Goal: Task Accomplishment & Management: Manage account settings

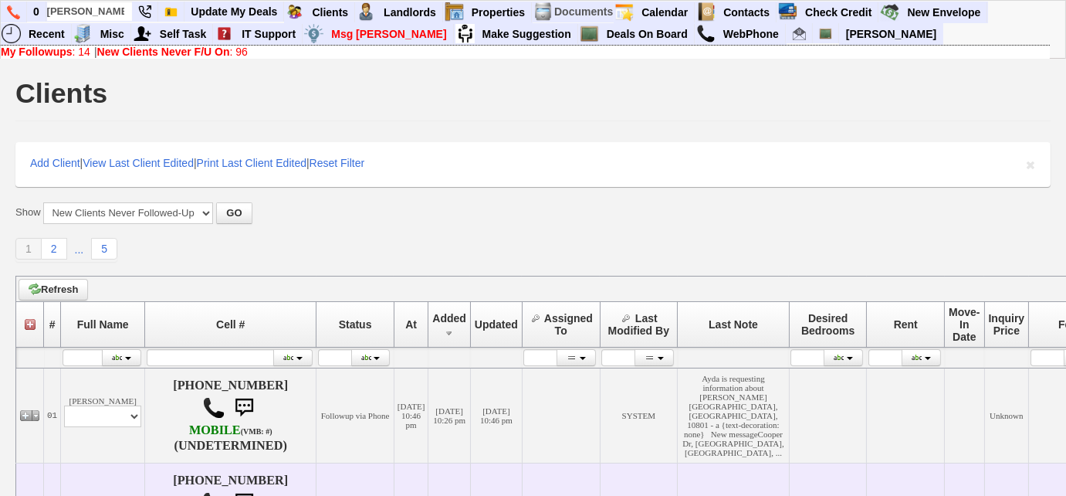
scroll to position [0, 3]
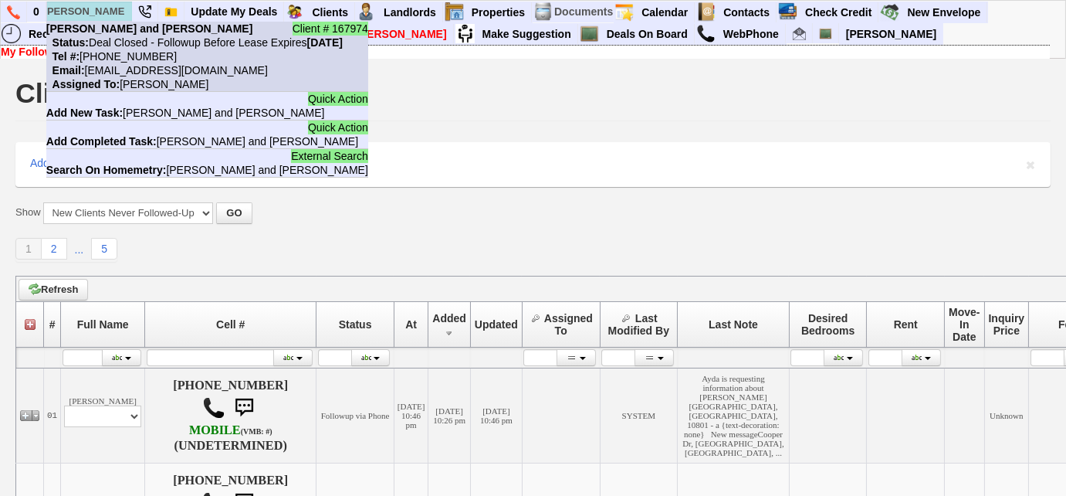
type input "mark and jessica"
click at [130, 50] on nobr "Tel #: 917-502-4498" at bounding box center [111, 56] width 130 height 12
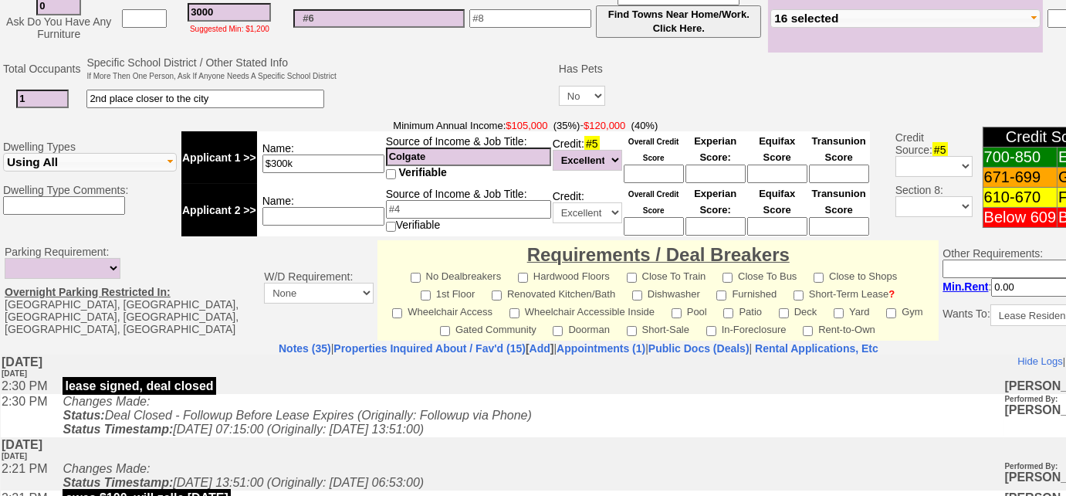
scroll to position [631, 0]
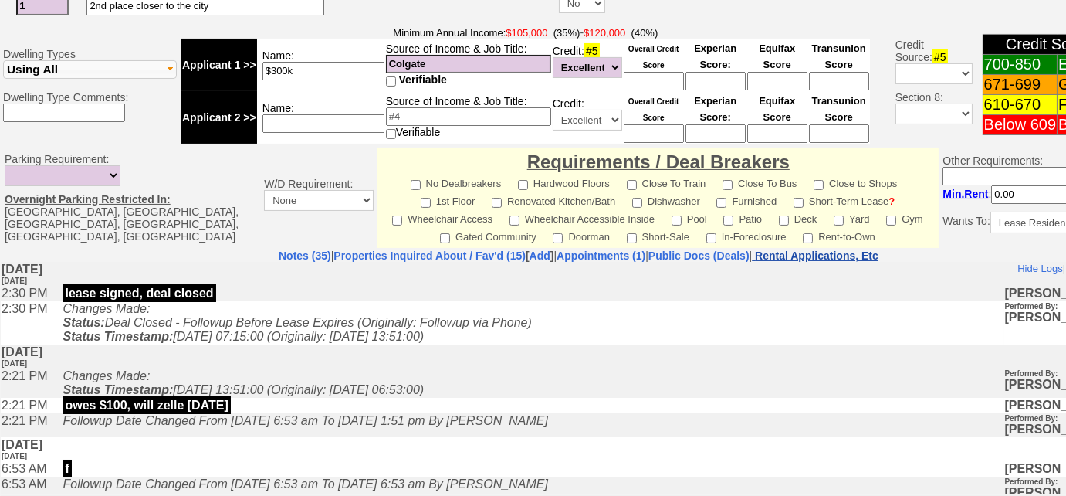
click at [878, 250] on nobr "Rental Applications, Etc" at bounding box center [816, 255] width 123 height 12
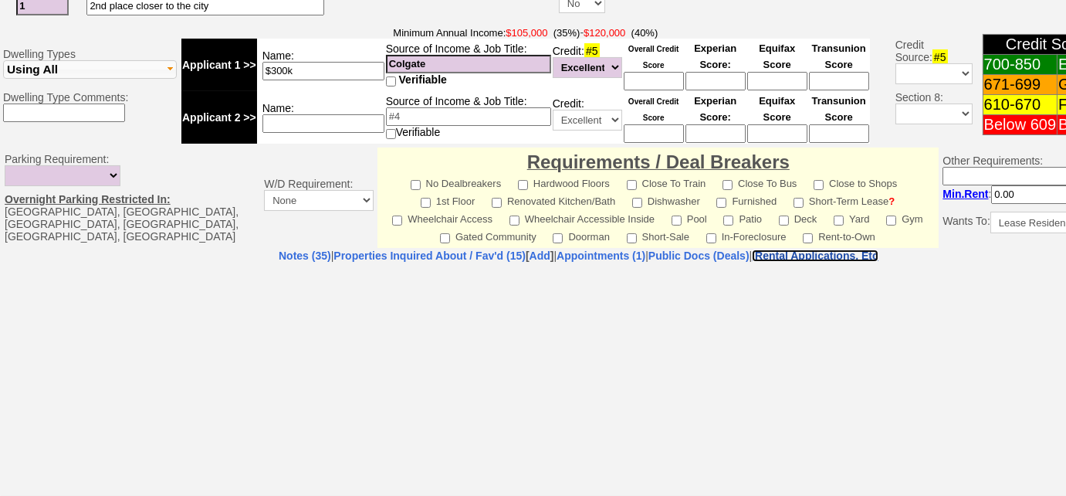
select select "100"
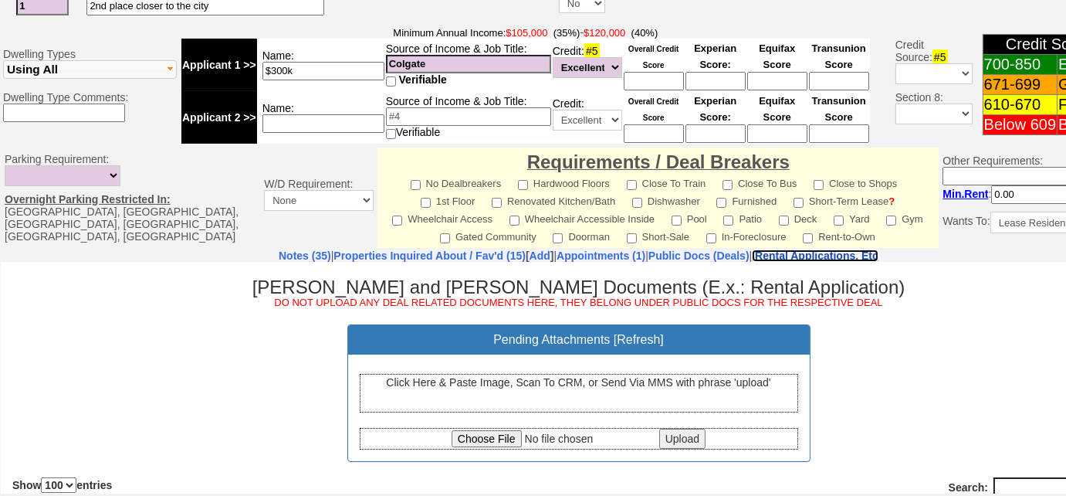
scroll to position [0, 0]
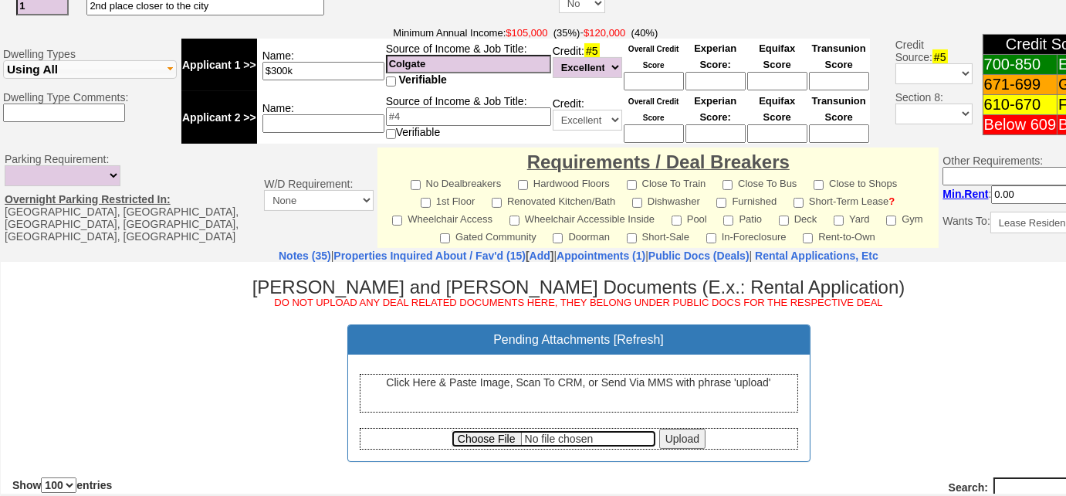
click at [465, 435] on input "file" at bounding box center [554, 437] width 205 height 17
type input "C:\fakepath\331A W Post Road White Plains Fully Executed Lease and Disclosures.…"
click at [671, 436] on input "Upload" at bounding box center [682, 438] width 46 height 20
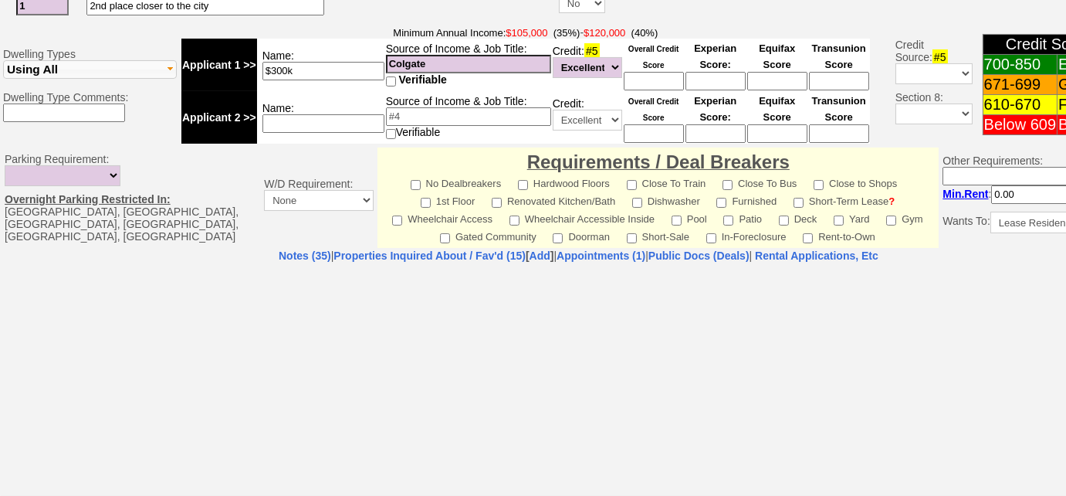
select select "100"
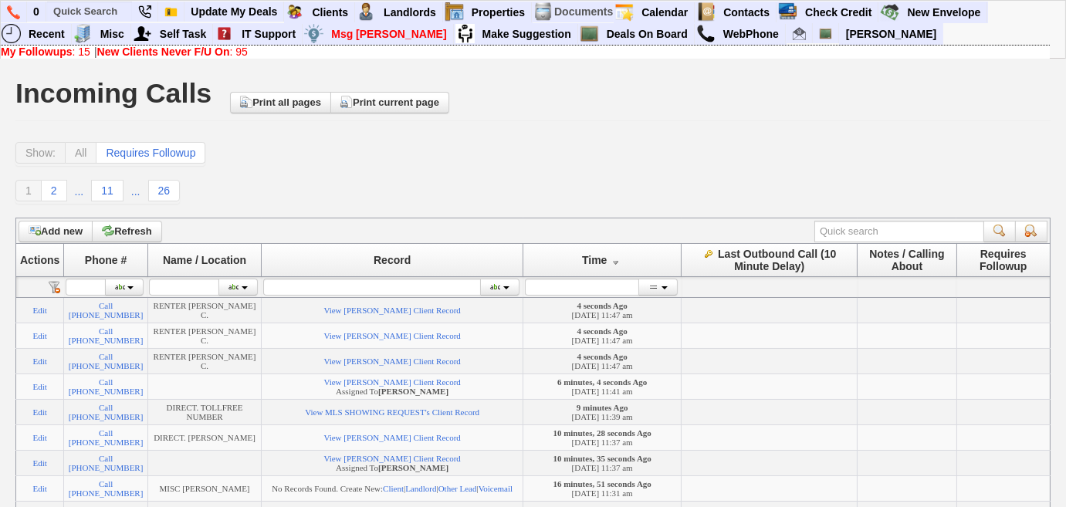
click at [243, 54] on link "New Clients Never F/U On : 95" at bounding box center [172, 52] width 151 height 12
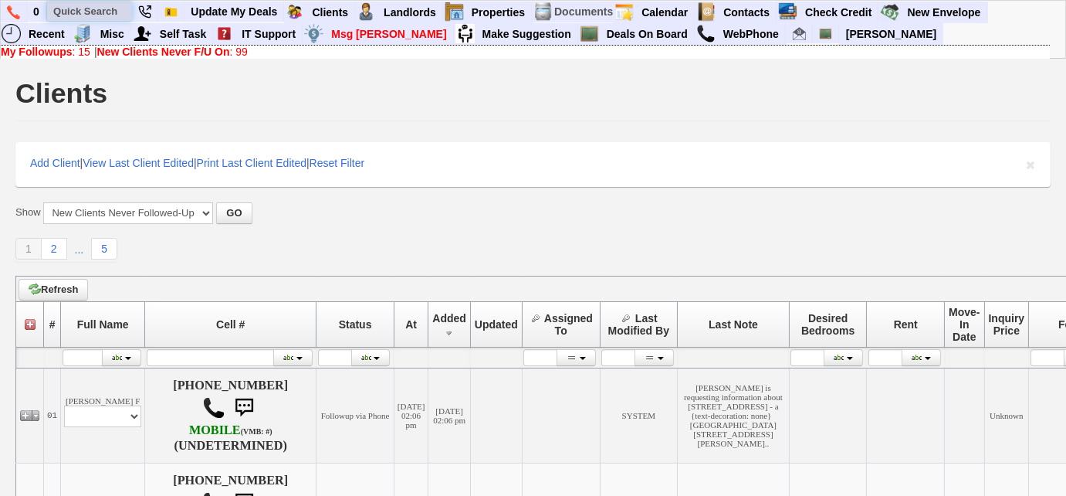
click at [93, 14] on input "text" at bounding box center [89, 11] width 85 height 19
paste input "914) 643-6850"
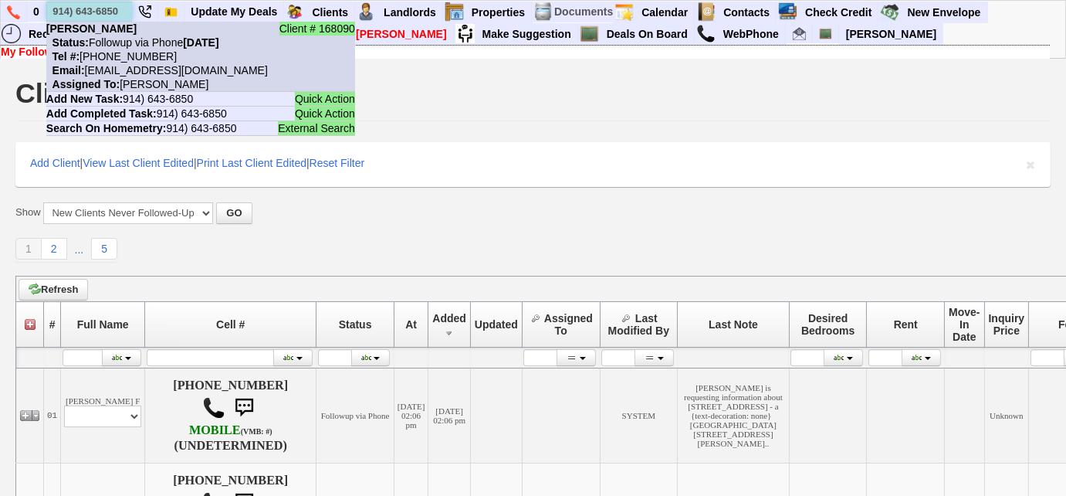
type input "914) 643-6850"
click at [134, 60] on nobr "Tel #: 914-643-6850" at bounding box center [111, 56] width 130 height 12
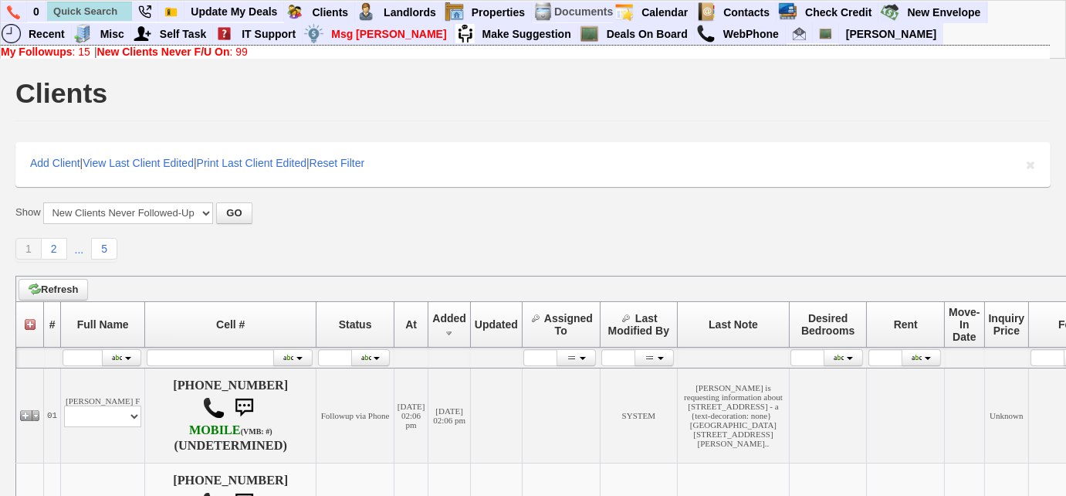
click at [74, 53] on link "My Followups : 15" at bounding box center [46, 52] width 90 height 12
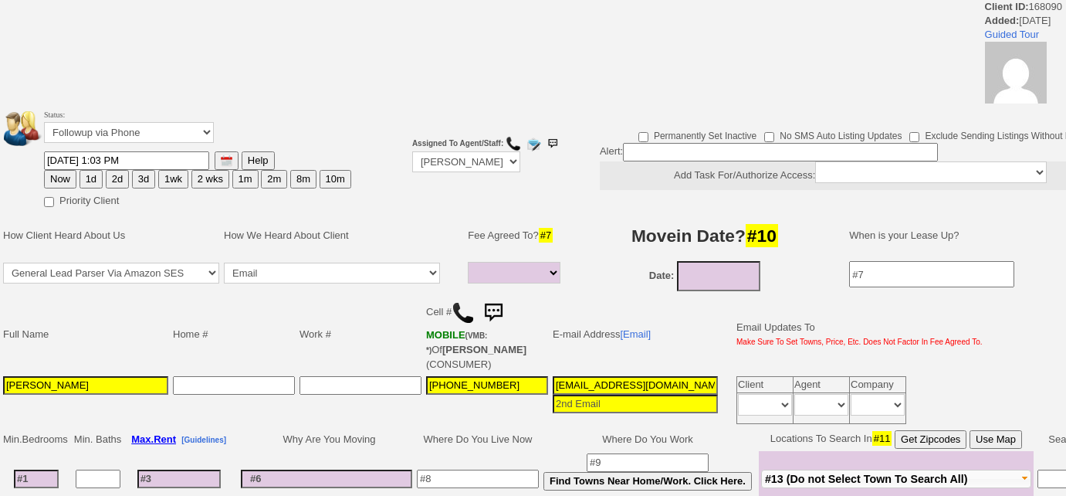
select select
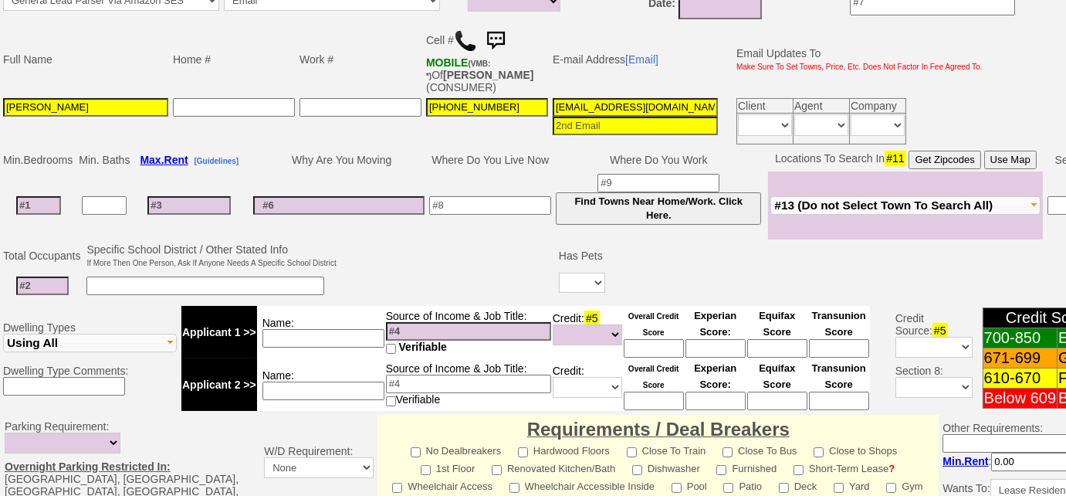
scroll to position [334, 0]
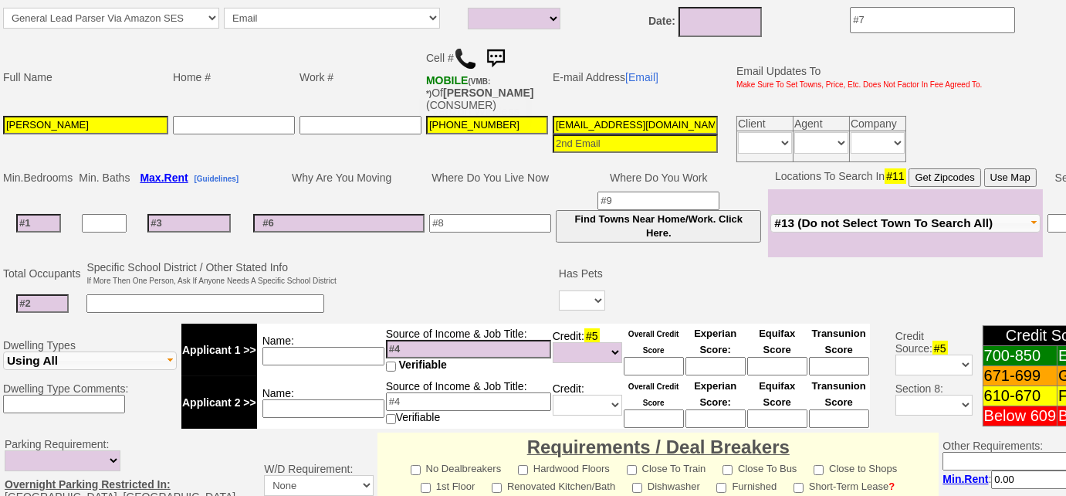
click at [466, 53] on img at bounding box center [465, 58] width 23 height 23
drag, startPoint x: 551, startPoint y: 121, endPoint x: 976, endPoint y: 159, distance: 427.0
click at [976, 159] on tr "Terry Seymour 914-643-6850 2jneewm14qkbai4wm61mpva2xzm@convo.zillow.com Client …" at bounding box center [493, 138] width 984 height 51
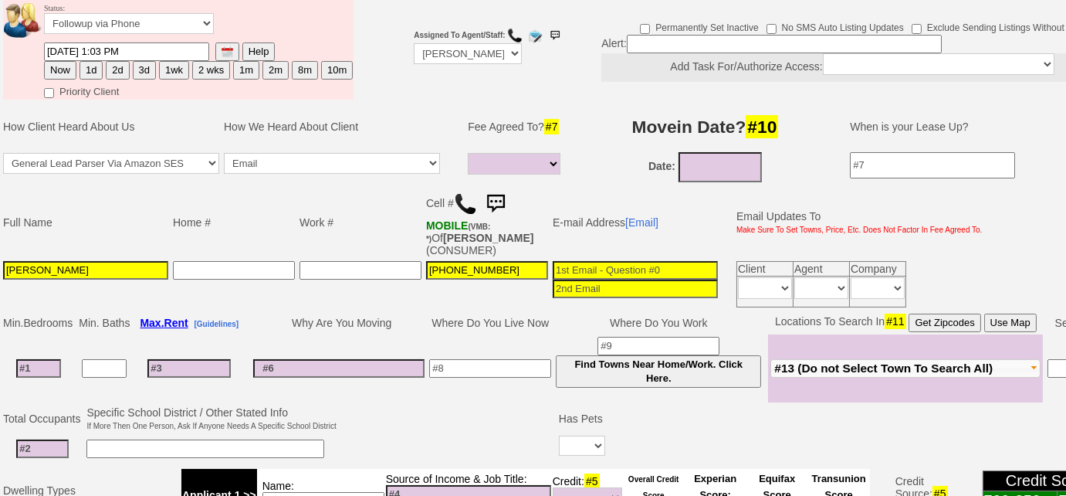
scroll to position [53, 0]
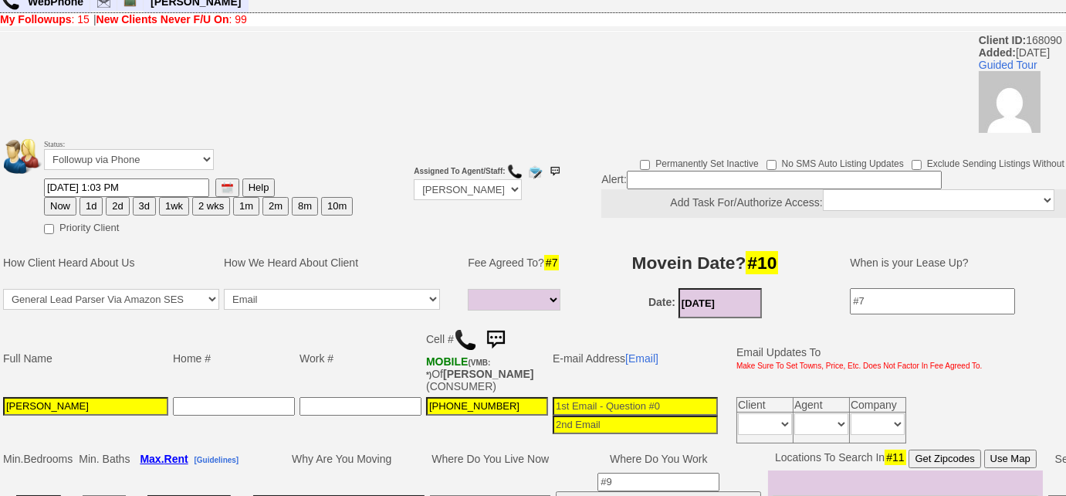
click at [750, 297] on input "09/29/2025" at bounding box center [719, 303] width 83 height 30
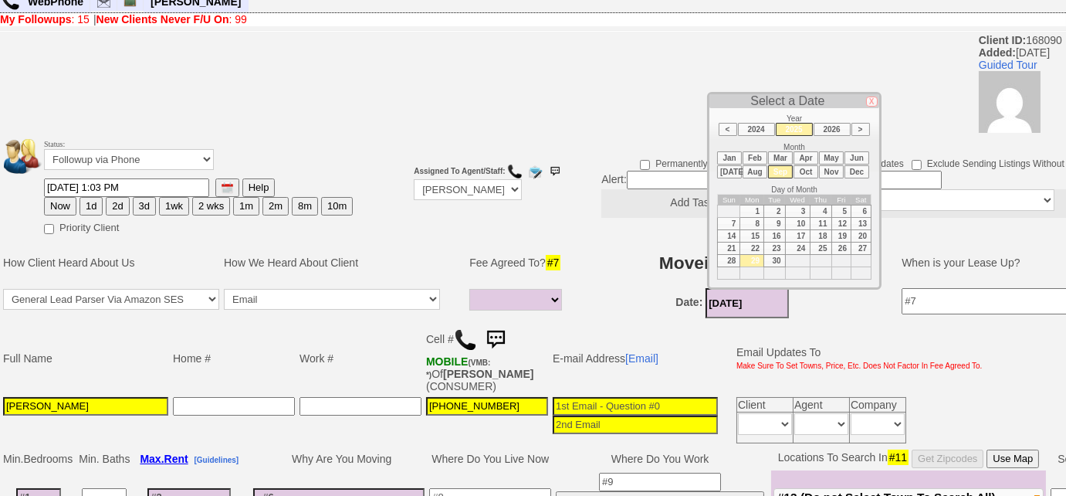
click at [832, 168] on li "Nov" at bounding box center [831, 171] width 25 height 13
click at [865, 230] on td "15" at bounding box center [861, 236] width 20 height 12
type input "11/15/2025"
click at [651, 249] on h3 "Movein Date? #10" at bounding box center [731, 263] width 303 height 28
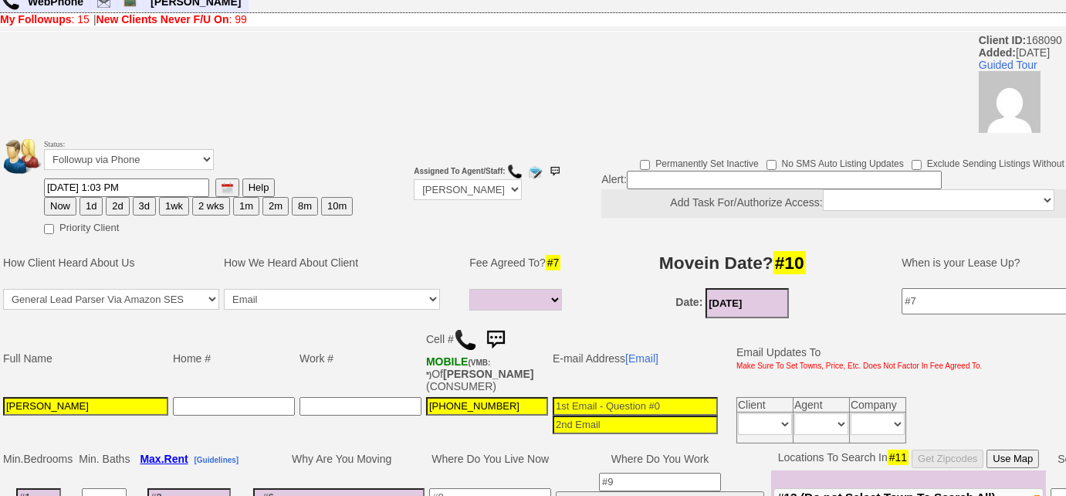
click at [365, 365] on td "Work #" at bounding box center [360, 358] width 127 height 73
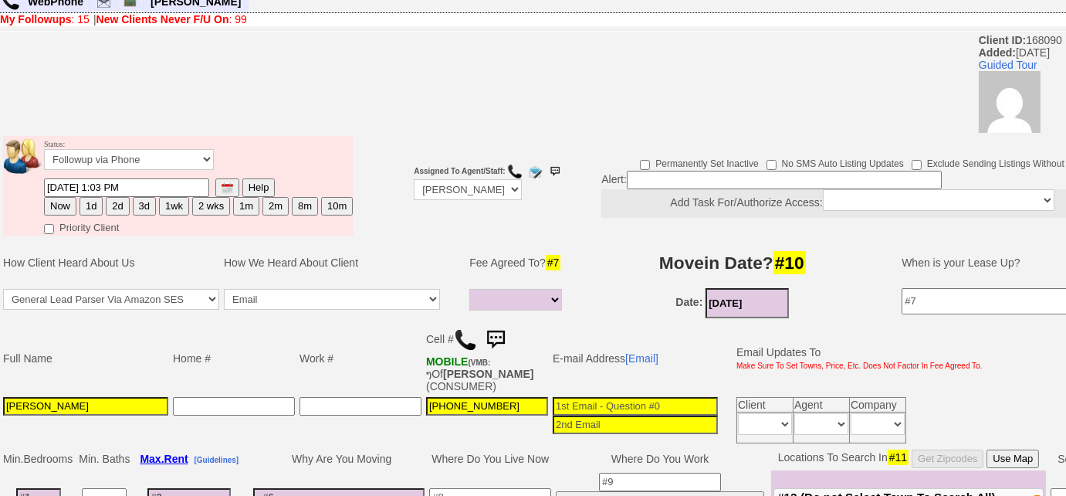
click at [329, 360] on td "Work #" at bounding box center [360, 358] width 127 height 73
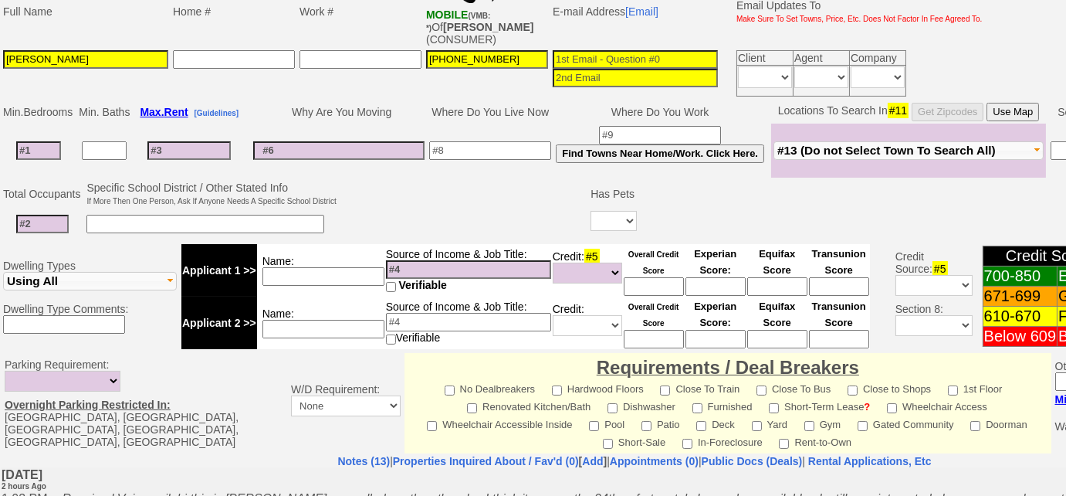
scroll to position [123, 0]
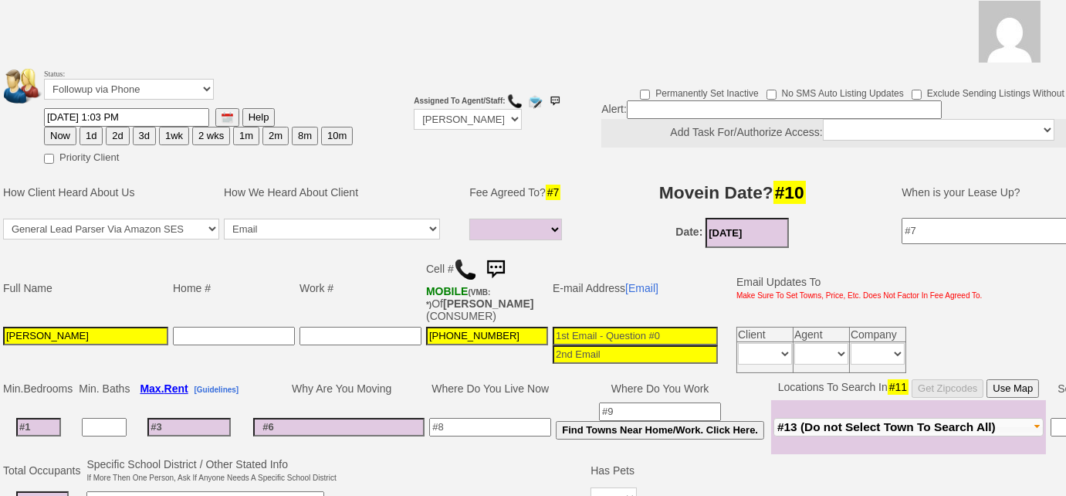
click at [201, 137] on button "2 wks" at bounding box center [211, 136] width 38 height 19
type input "10/13/2025 03:09 PM"
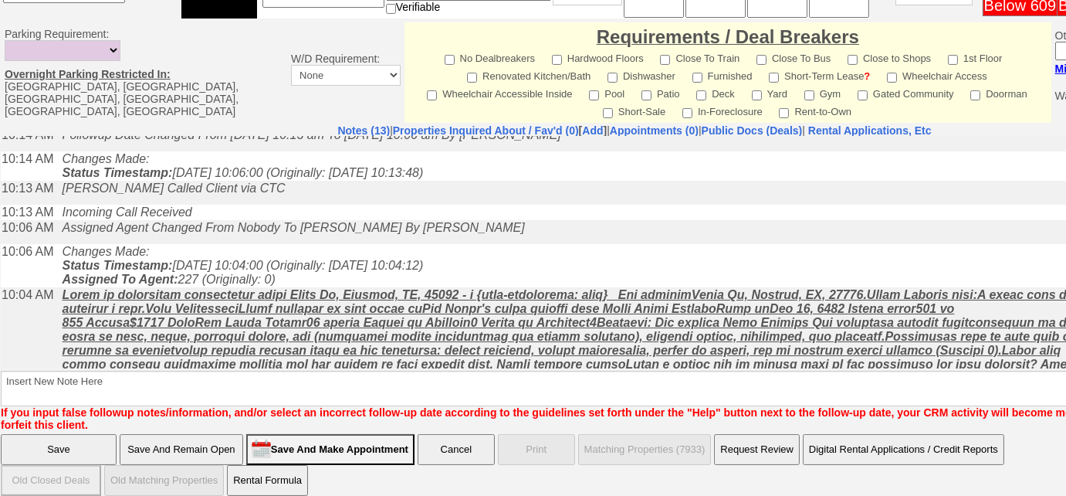
scroll to position [732, 0]
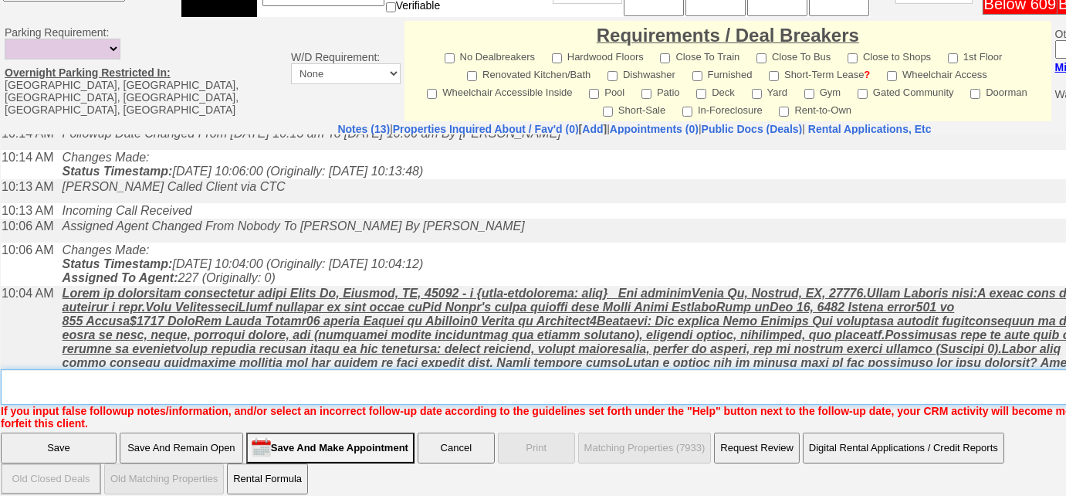
click at [399, 388] on textarea "Insert New Note Here" at bounding box center [640, 387] width 1278 height 36
type textarea "FU for a 11/15 lease start date"
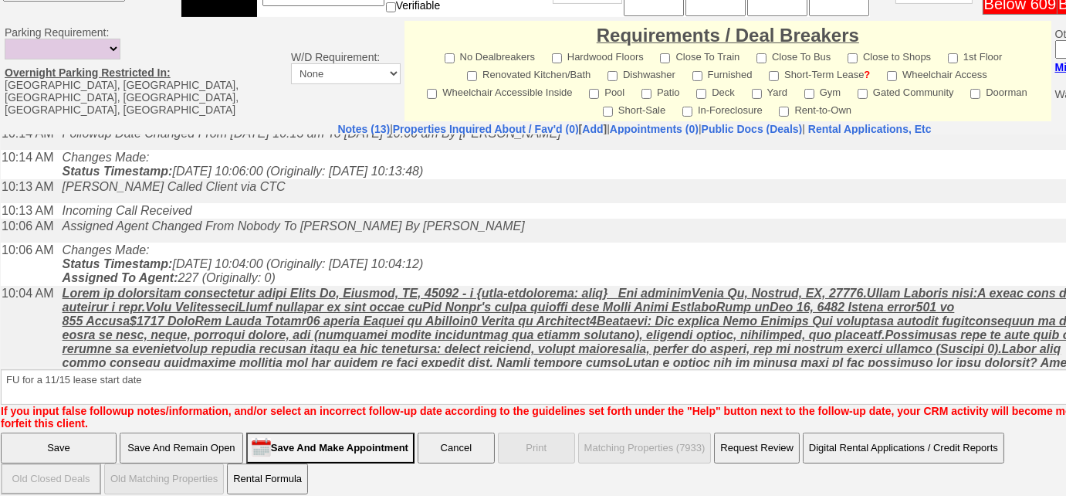
click at [79, 439] on input "Save" at bounding box center [59, 447] width 116 height 31
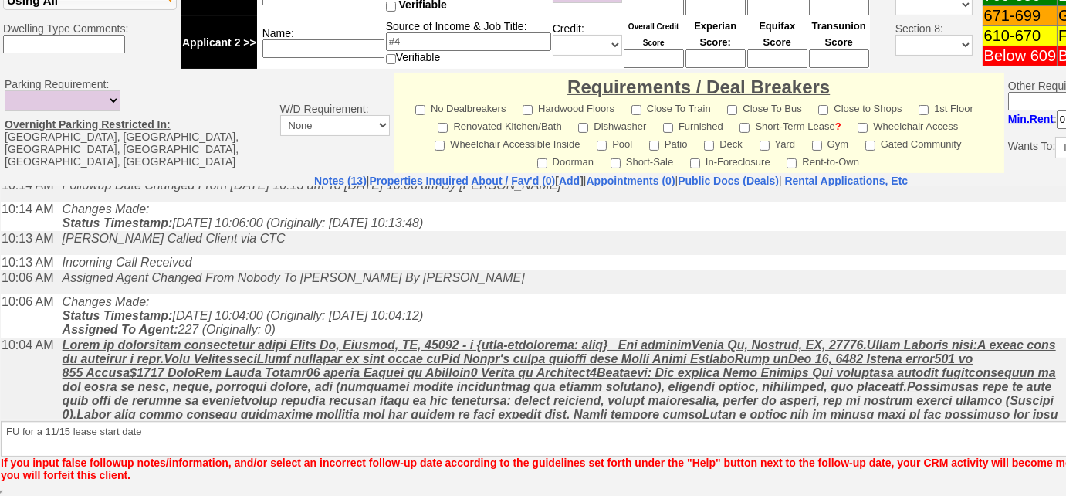
scroll to position [678, 0]
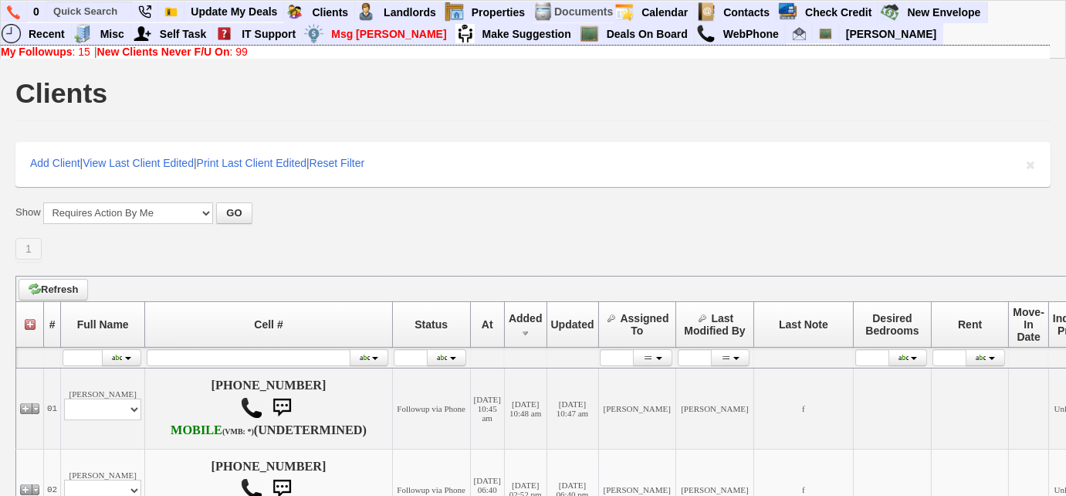
click at [248, 54] on link "New Clients Never F/U On : 99" at bounding box center [172, 52] width 151 height 12
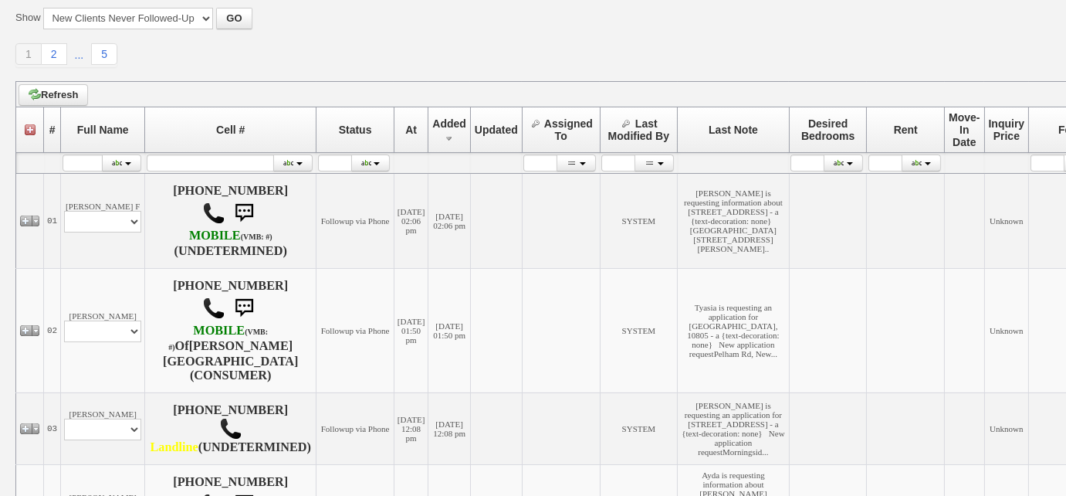
scroll to position [140, 0]
